Goal: Task Accomplishment & Management: Manage account settings

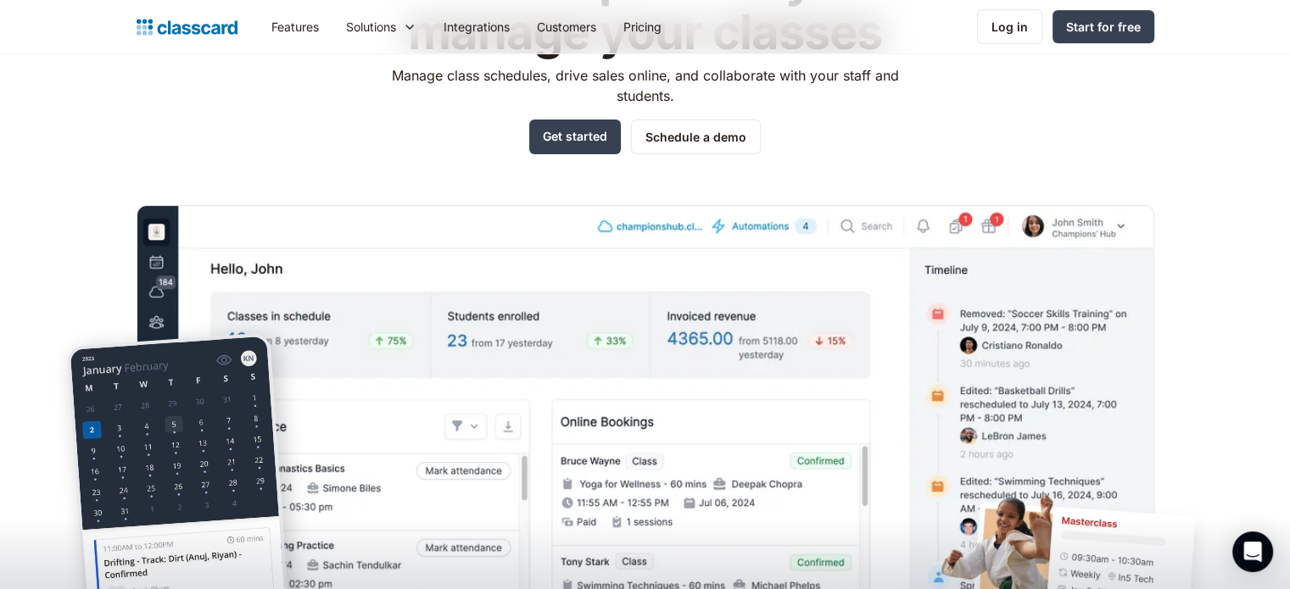
scroll to position [17, 0]
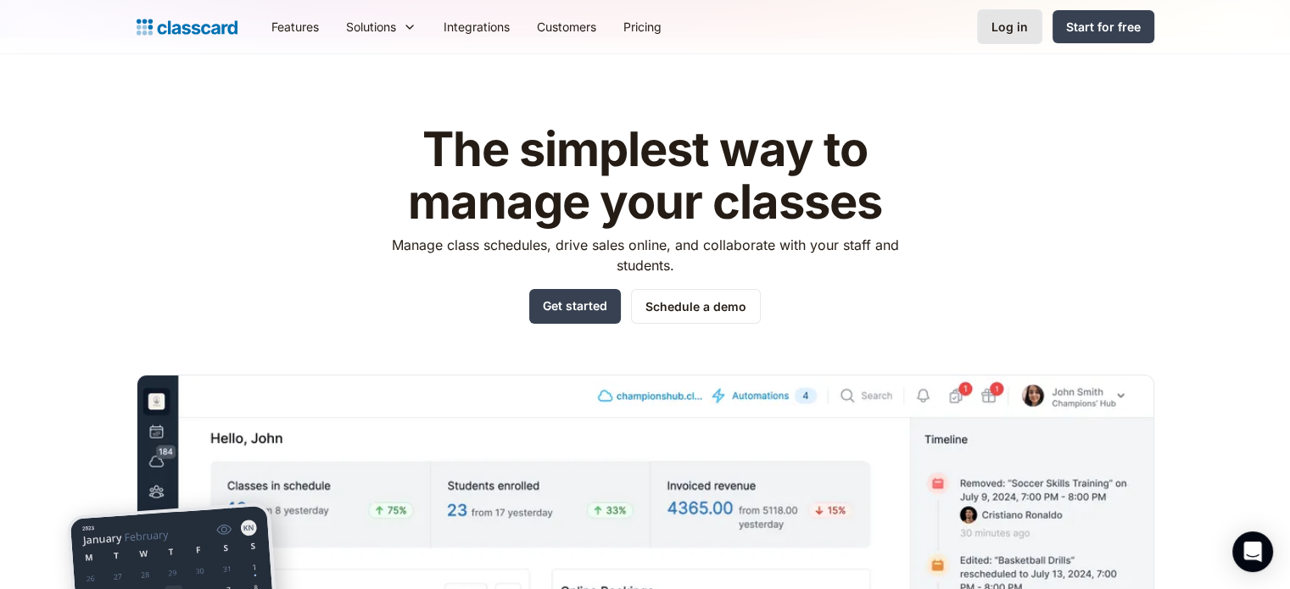
click at [1025, 24] on div "Log in" at bounding box center [1009, 27] width 36 height 18
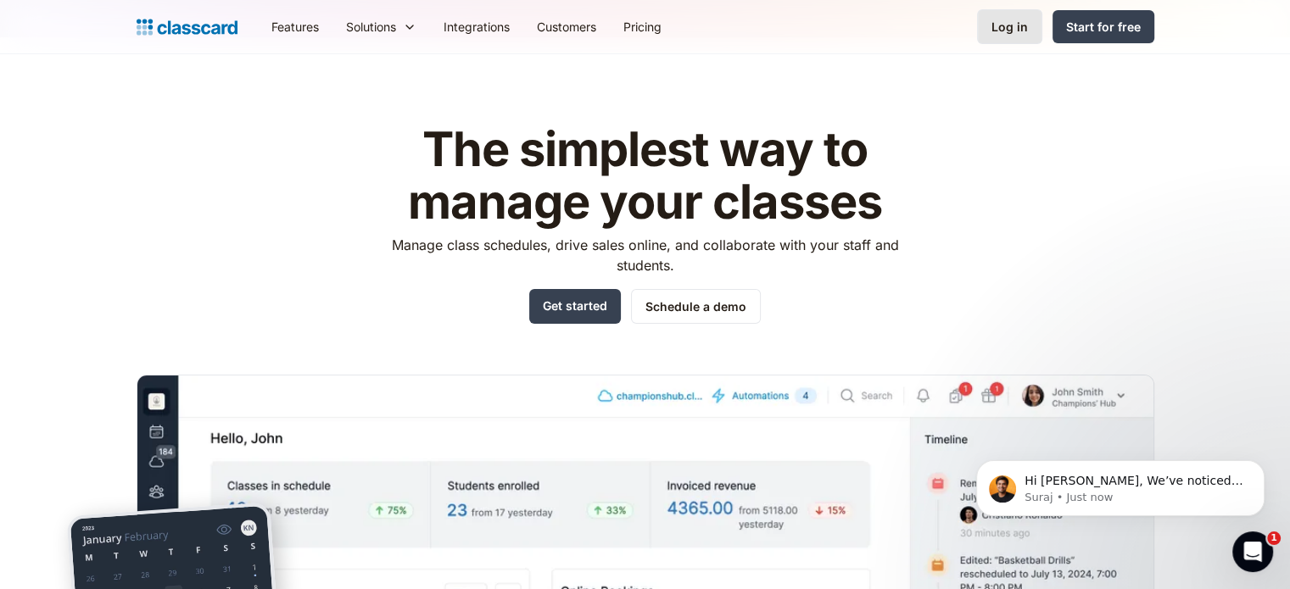
scroll to position [0, 0]
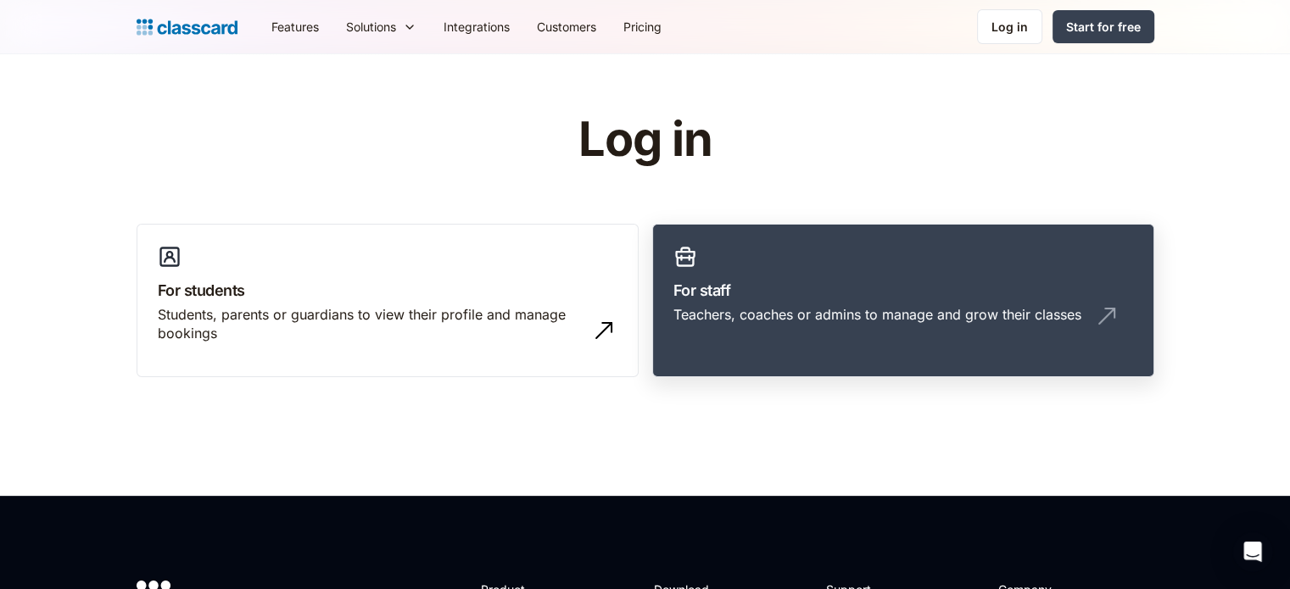
click at [831, 298] on h3 "For staff" at bounding box center [903, 290] width 460 height 23
click at [839, 264] on link "For staff Teachers, coaches or admins to manage and grow their classes" at bounding box center [903, 301] width 502 height 154
